Goal: Information Seeking & Learning: Learn about a topic

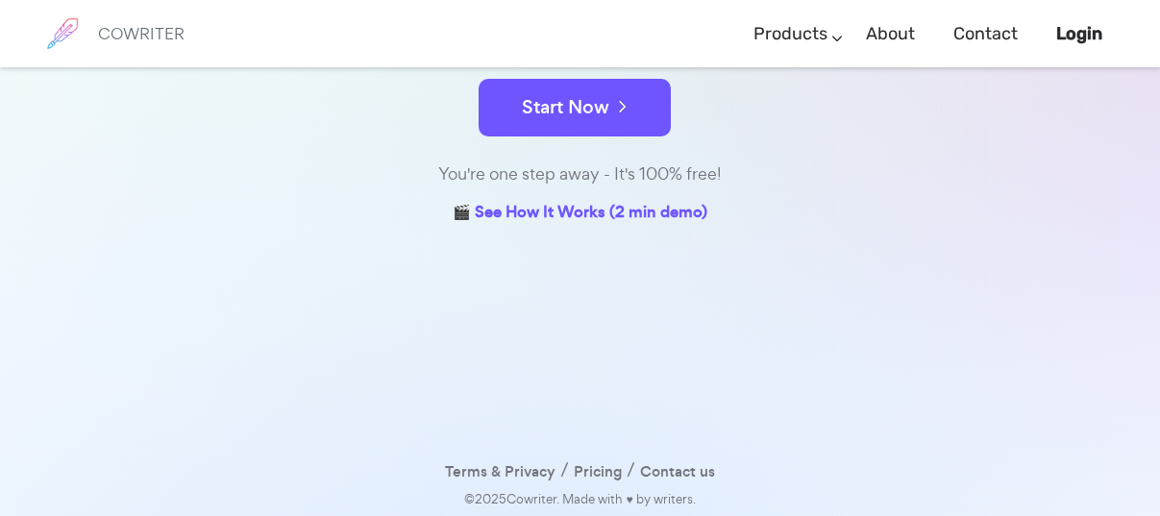
scroll to position [329, 0]
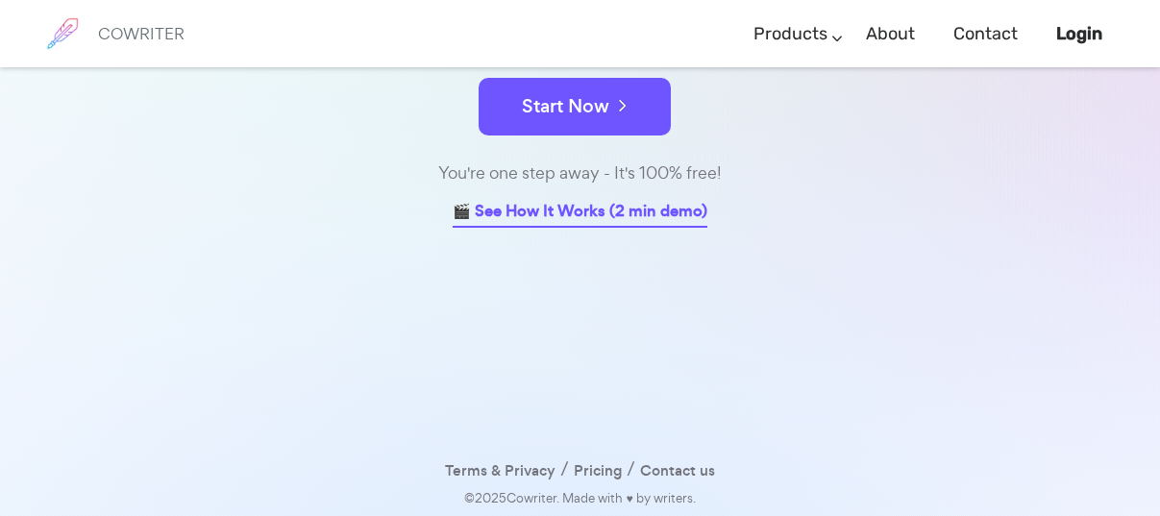
click at [558, 212] on link "🎬 See How It Works (2 min demo)" at bounding box center [580, 213] width 255 height 30
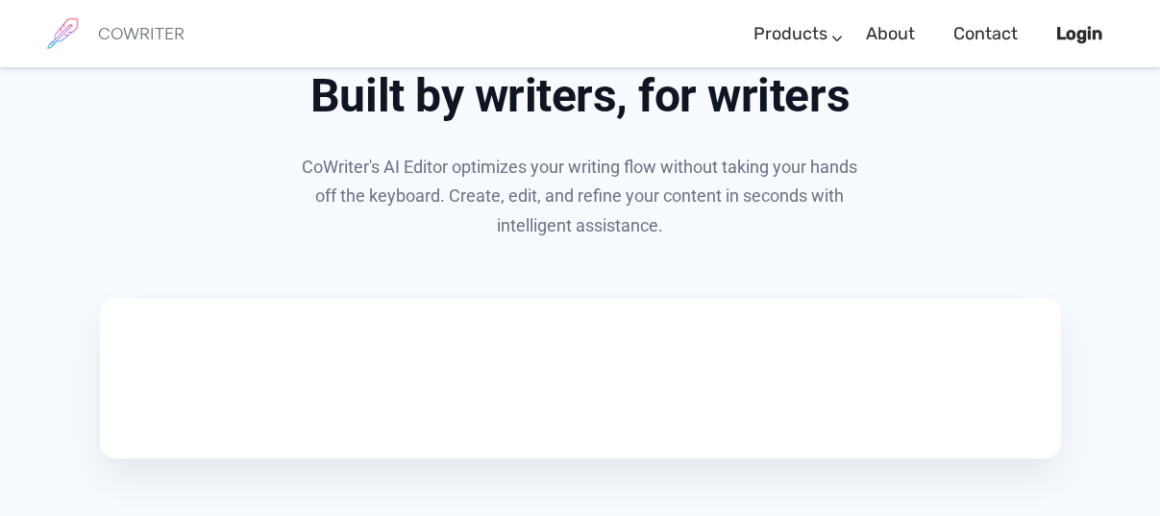
scroll to position [1210, 0]
